Goal: Task Accomplishment & Management: Manage account settings

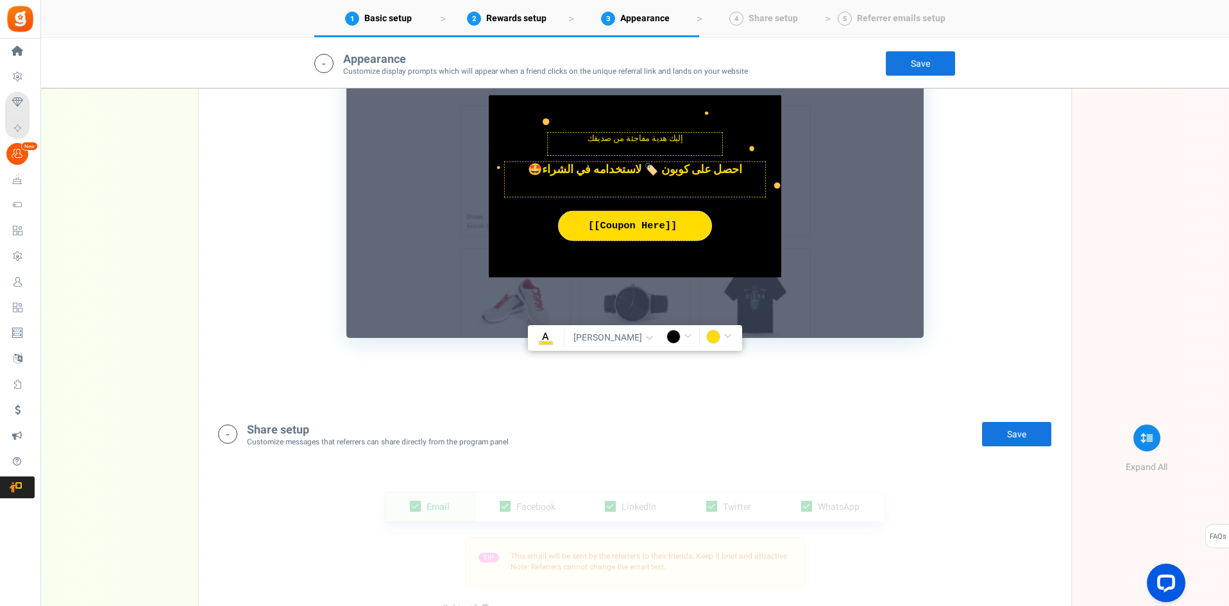
scroll to position [1180, 0]
click at [645, 338] on span "button" at bounding box center [649, 339] width 8 height 10
click at [491, 375] on div "1. Friends reward widget 2. Friends notification bar TIP Customize the appearan…" at bounding box center [634, 117] width 853 height 570
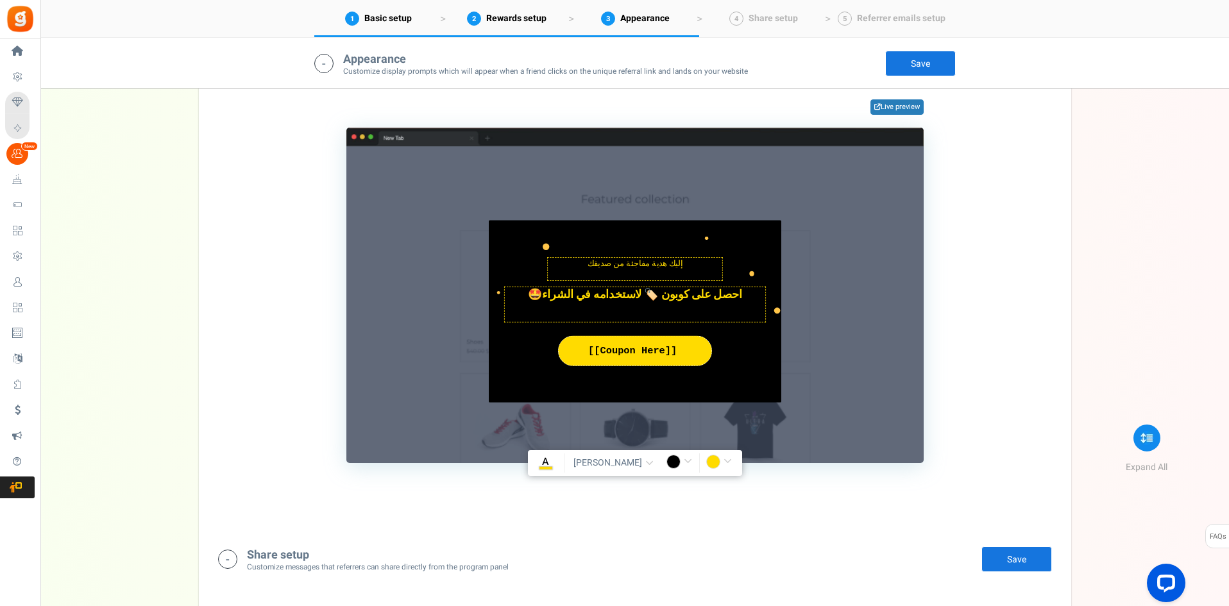
scroll to position [1051, 0]
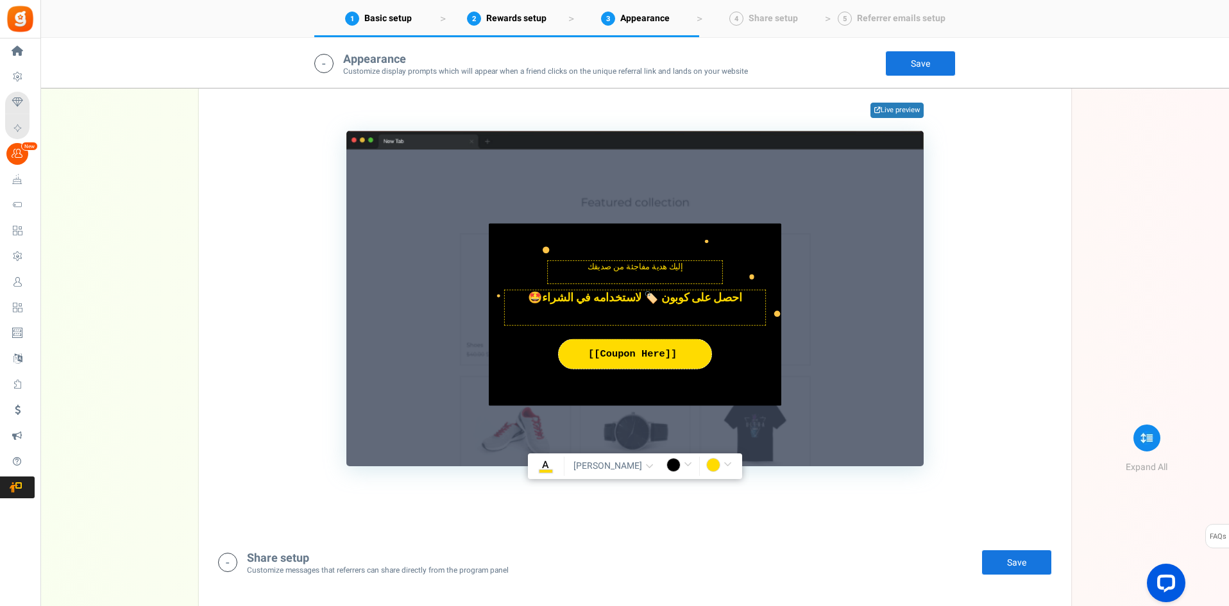
click at [645, 465] on span "button" at bounding box center [649, 467] width 8 height 10
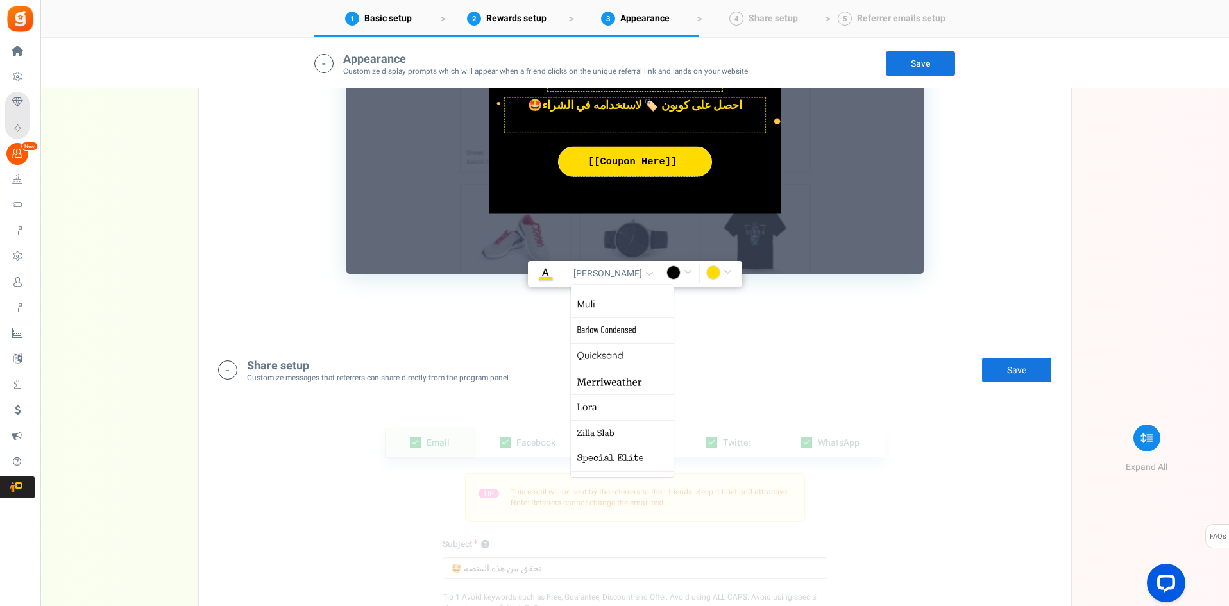
scroll to position [0, 0]
click at [867, 346] on div "Share setup Customize messages that referrers can share directly from the progr…" at bounding box center [634, 369] width 853 height 51
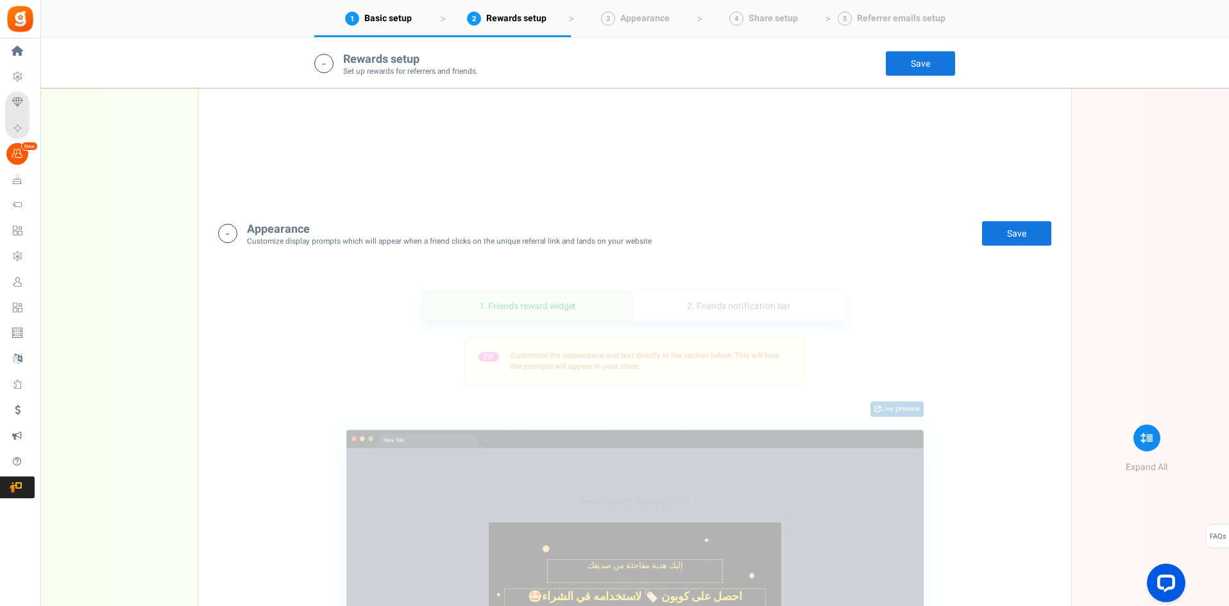
scroll to position [659, 0]
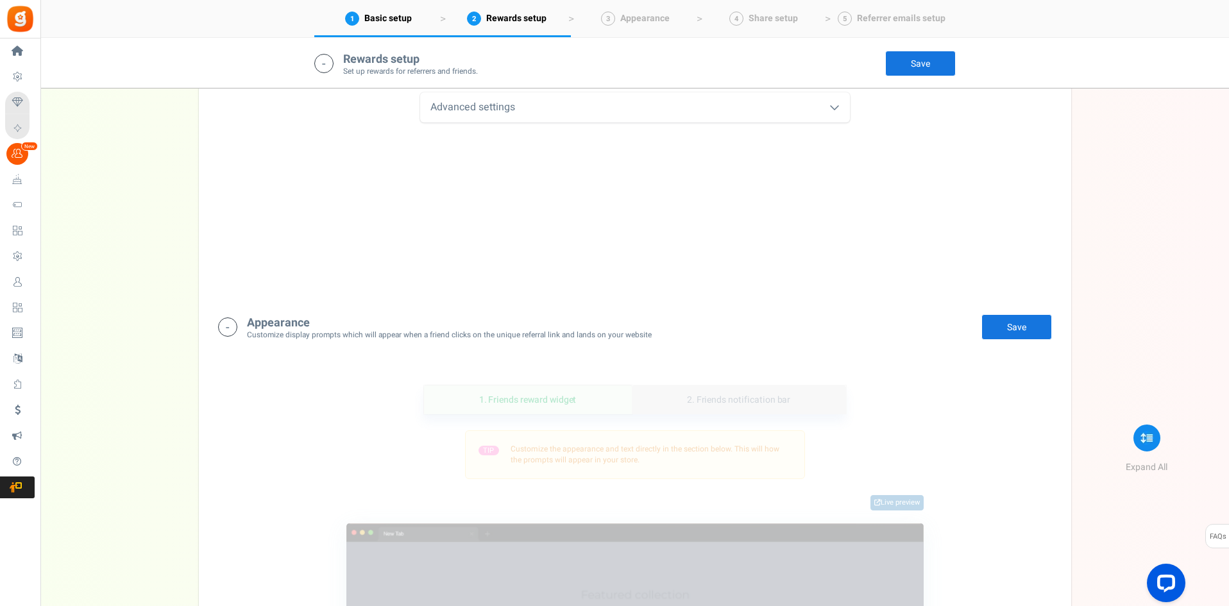
click at [694, 409] on link "2. Friends notification bar" at bounding box center [739, 399] width 214 height 29
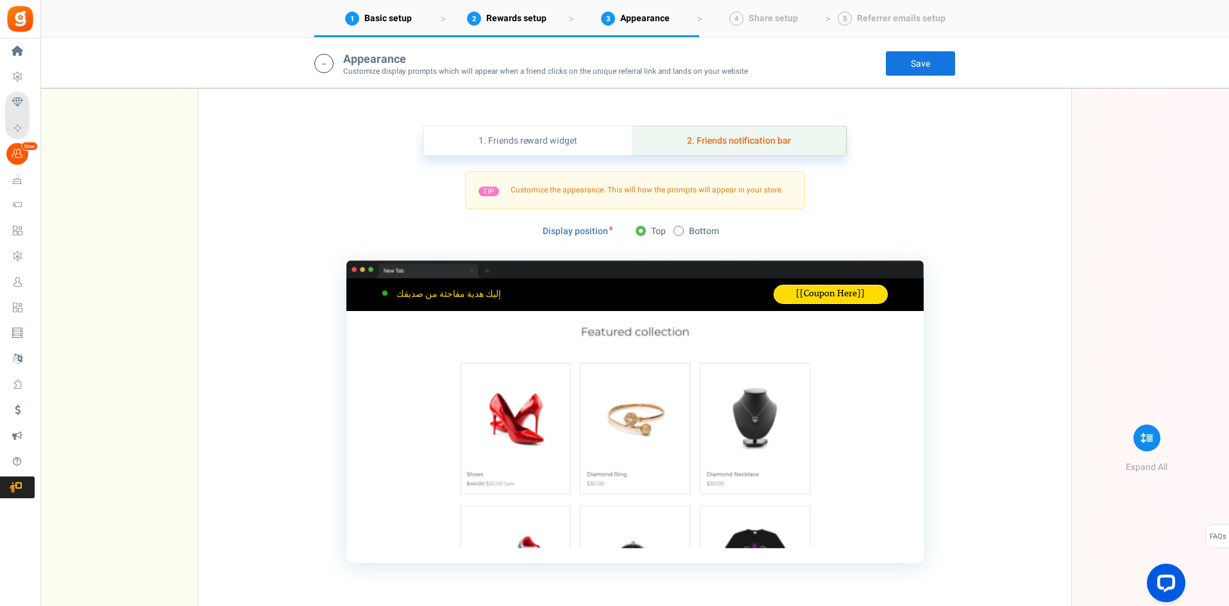
scroll to position [923, 0]
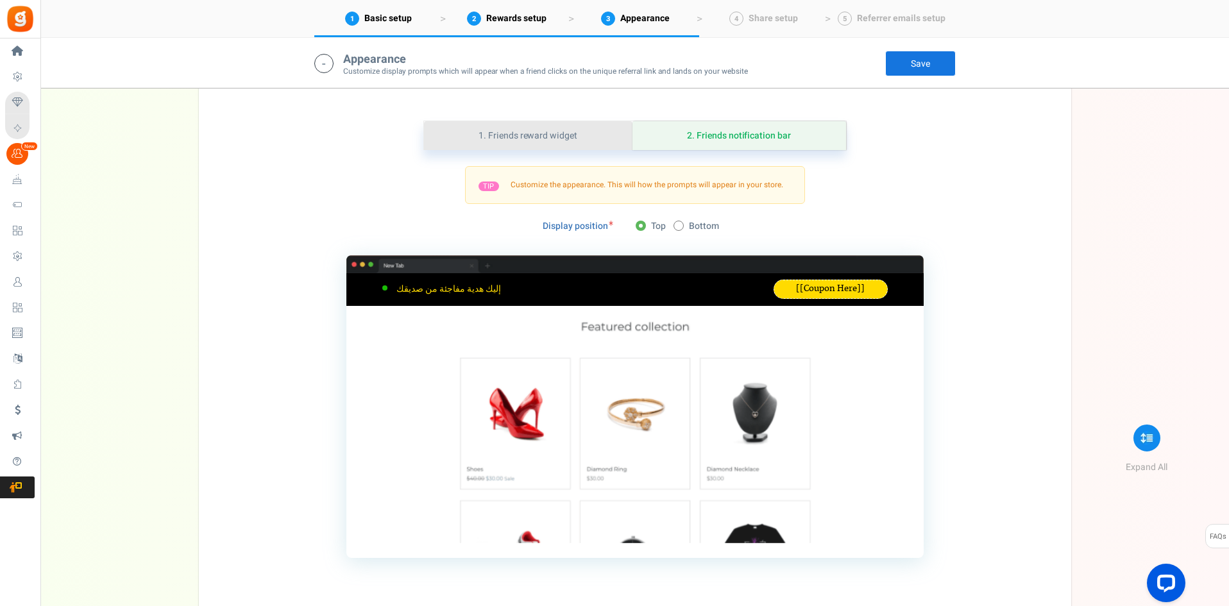
click at [543, 133] on link "1. Friends reward widget" at bounding box center [528, 135] width 208 height 29
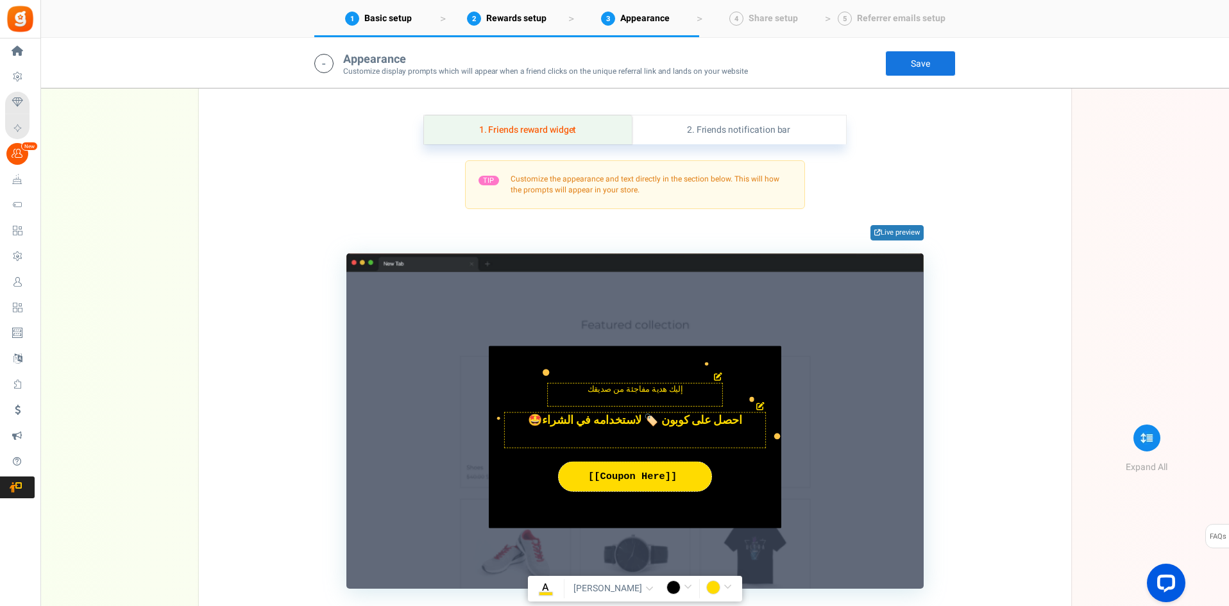
scroll to position [1044, 0]
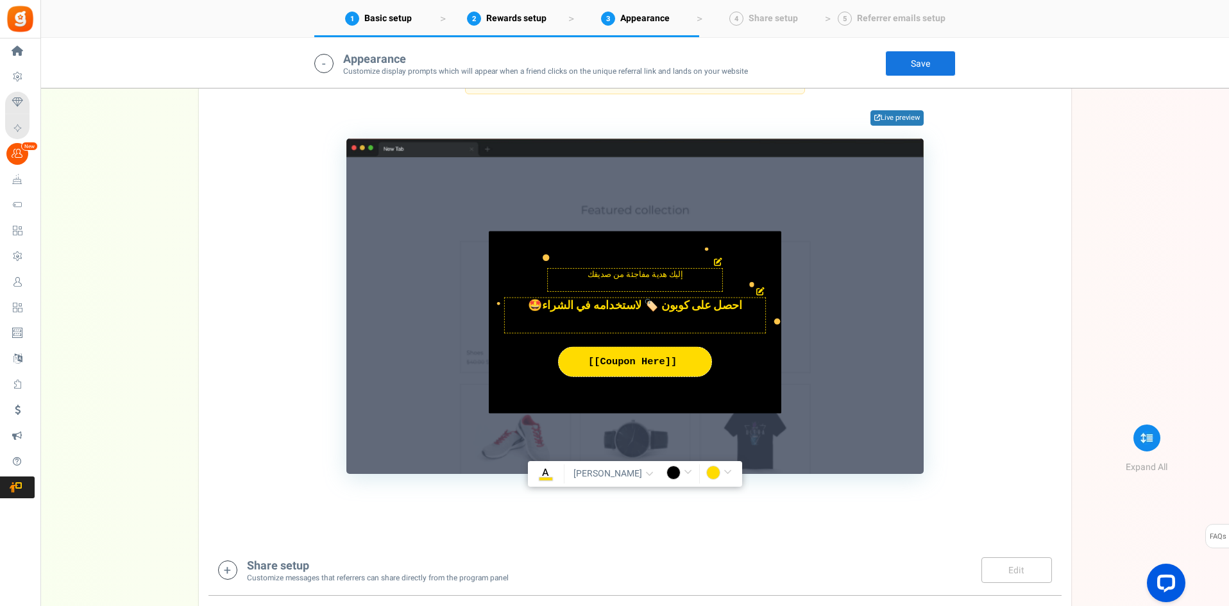
click at [657, 282] on textarea "إليك هدية مفاجئة من صديقك" at bounding box center [635, 279] width 176 height 23
click at [597, 273] on textarea "إليك هدية مفاجئة من صديقك" at bounding box center [635, 279] width 176 height 23
click at [613, 302] on textarea "احصل على عرض لاستخدامه في أول عملية شراء" at bounding box center [635, 316] width 262 height 36
click at [552, 478] on icon "A" at bounding box center [545, 473] width 13 height 14
click at [552, 478] on input "rgba(253,217,0,1)" at bounding box center [546, 474] width 30 height 17
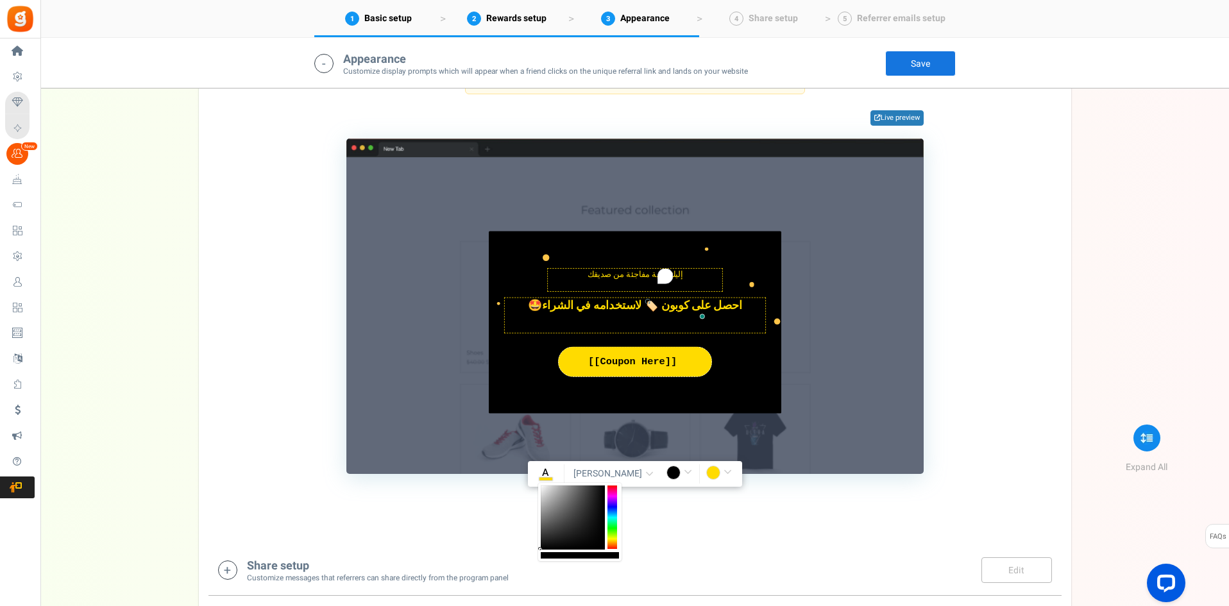
scroll to position [0, 42]
type input "rgba(0,0,0,1)"
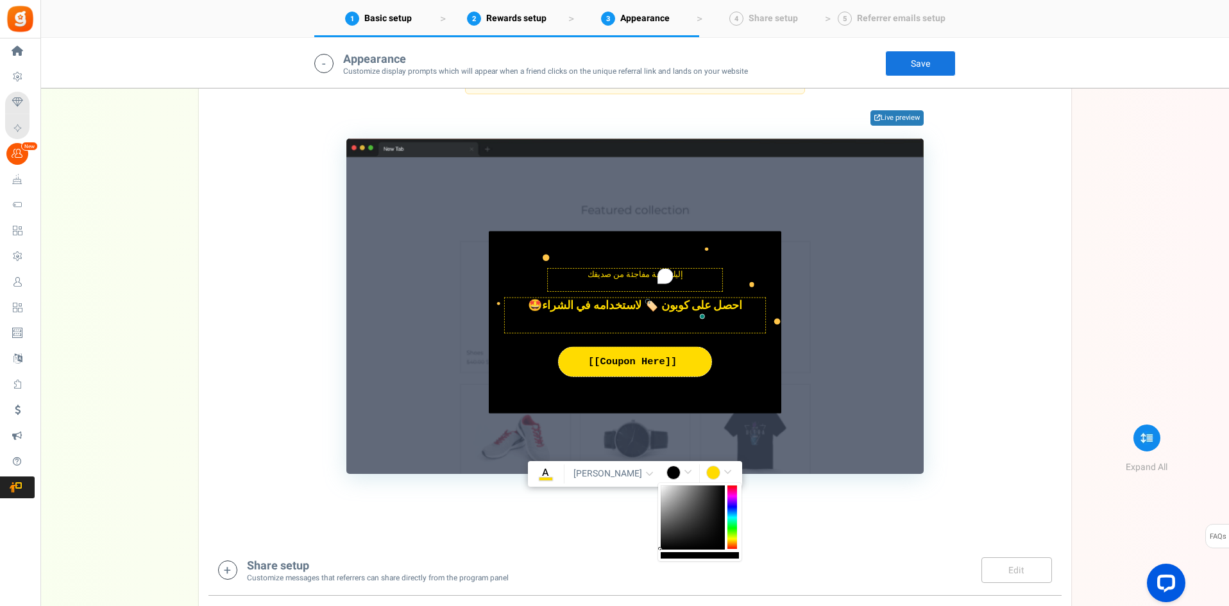
click at [679, 471] on input "rgba(0,0,0,1)" at bounding box center [681, 474] width 30 height 17
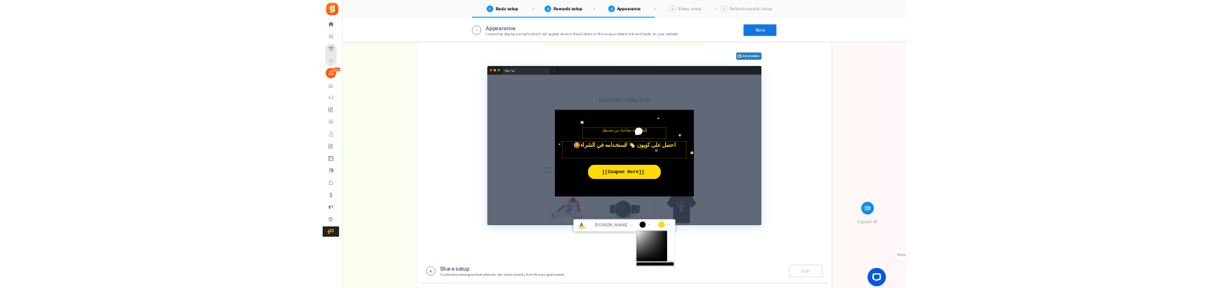
scroll to position [0, 0]
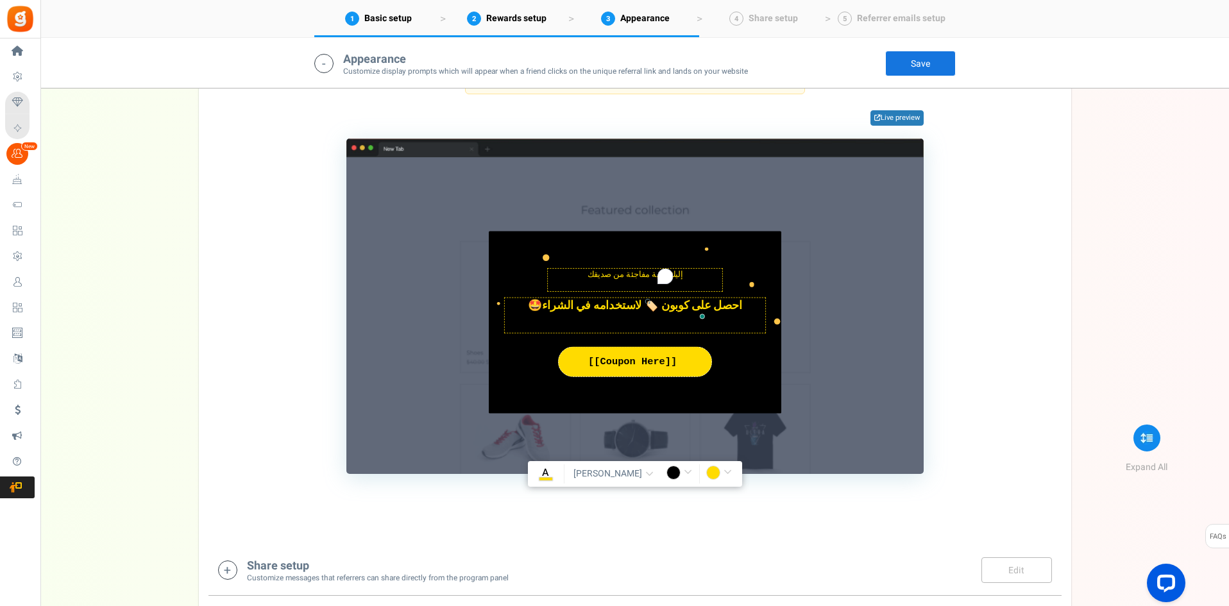
click at [286, 384] on div "TIP Customize the appearance and text directly in the section below. This will …" at bounding box center [635, 260] width 834 height 428
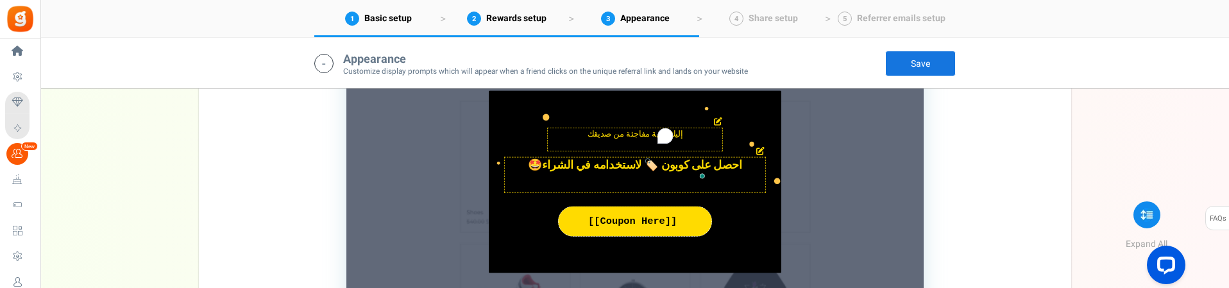
drag, startPoint x: 417, startPoint y: 169, endPoint x: 570, endPoint y: 98, distance: 168.8
